Goal: Information Seeking & Learning: Learn about a topic

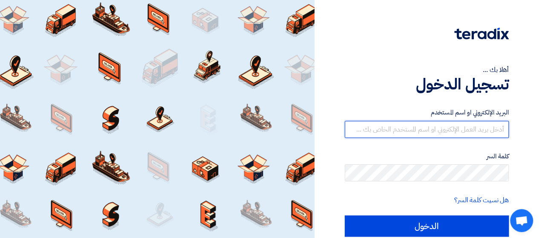
type input "[EMAIL_ADDRESS][DOMAIN_NAME]"
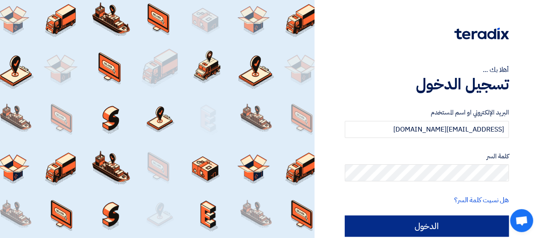
click at [399, 215] on form "البريد الإلكتروني او اسم المستخدم [EMAIL_ADDRESS][DOMAIN_NAME] كلمة السر هل نسي…" at bounding box center [427, 172] width 164 height 129
click at [399, 217] on input "الدخول" at bounding box center [427, 225] width 164 height 21
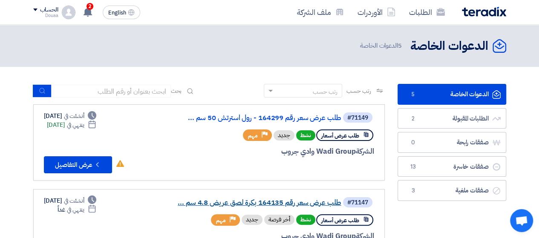
click at [235, 199] on link "طلب عرض سعر رقم 164135 بكرة لصق عريض 4.8 سم ..." at bounding box center [256, 203] width 170 height 8
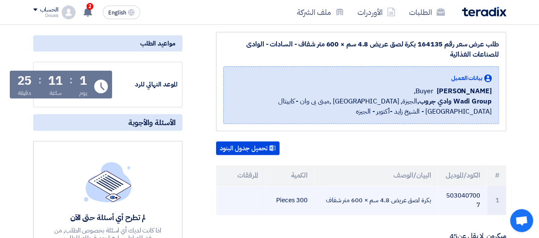
scroll to position [128, 0]
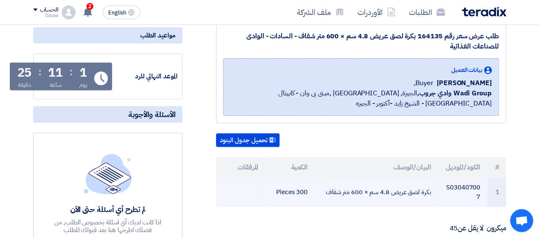
click at [398, 187] on td "بكرة لصق عريض 4.8 سم × 600 متر شفاف" at bounding box center [375, 192] width 123 height 29
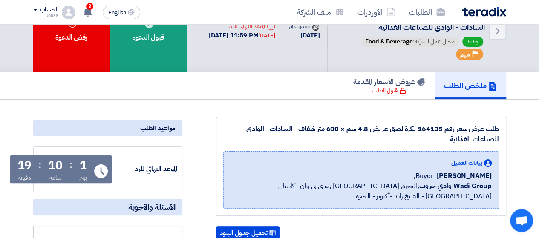
scroll to position [0, 0]
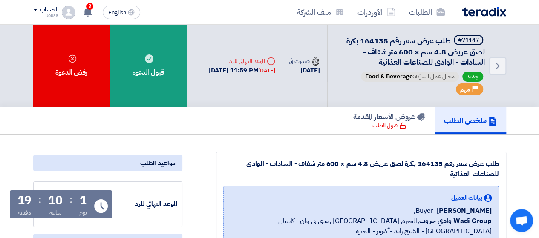
click at [89, 1] on div "الطلبات الأوردرات ملف الشركة English EN 2 تم نشر طلب عروض أسعار جديد - شاهد الت…" at bounding box center [269, 12] width 485 height 24
click at [89, 8] on span "2" at bounding box center [89, 6] width 7 height 7
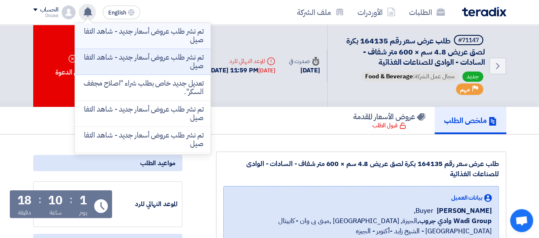
click at [88, 37] on li "تم نشر طلب عروض أسعار جديد - شاهد التفاصيل" at bounding box center [142, 36] width 135 height 26
